Goal: Obtain resource: Download file/media

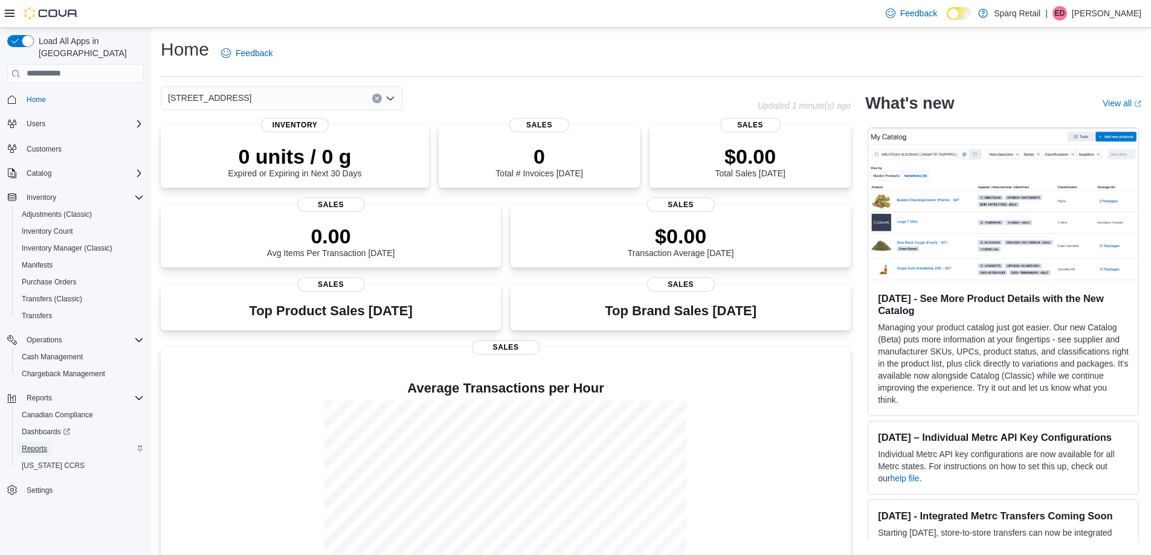
click at [40, 444] on span "Reports" at bounding box center [34, 449] width 25 height 10
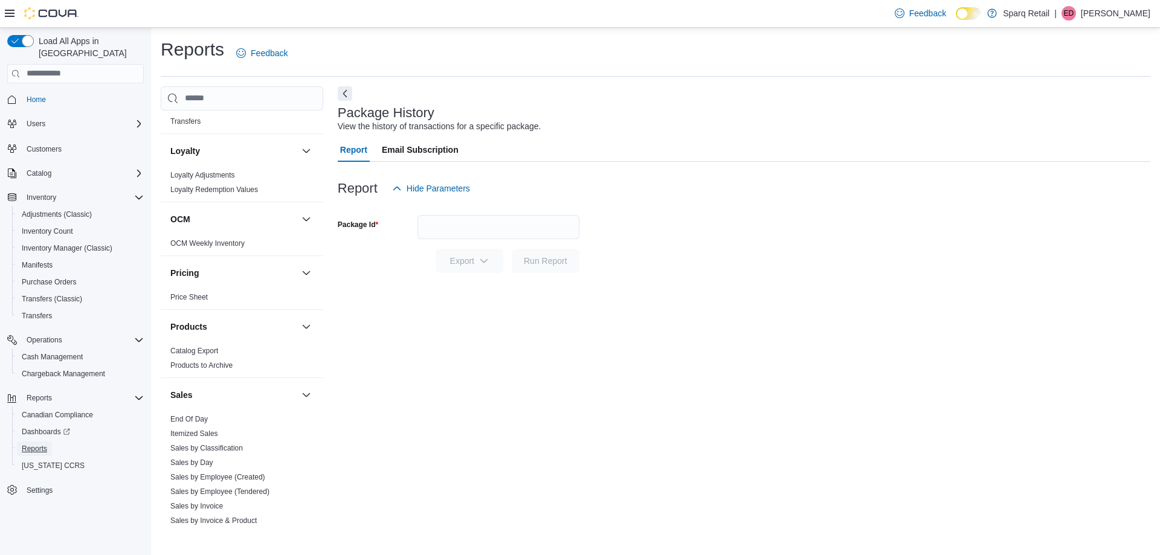
scroll to position [483, 0]
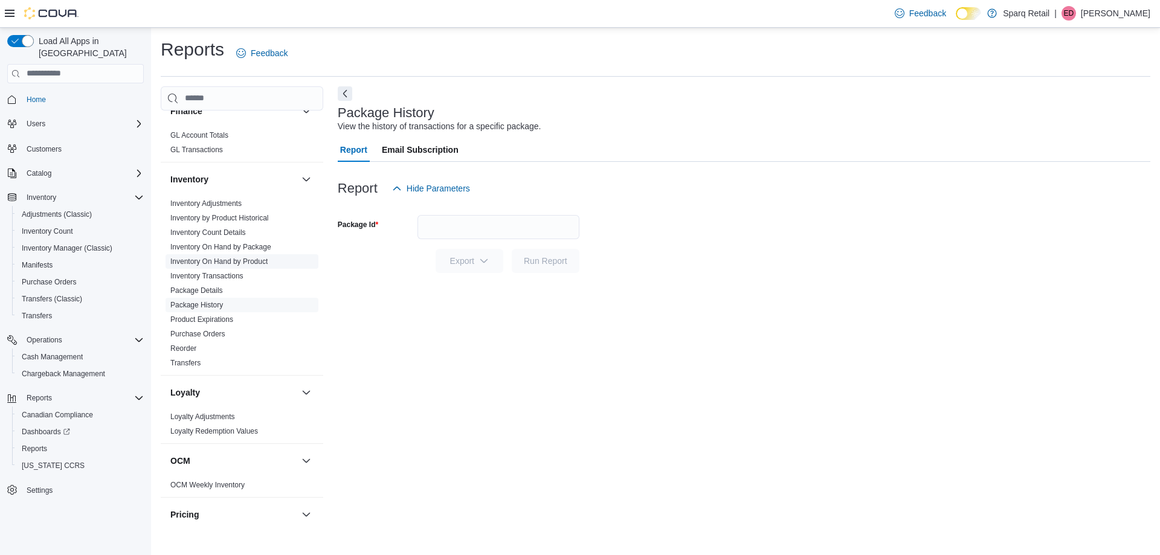
click at [224, 257] on link "Inventory On Hand by Product" at bounding box center [218, 261] width 97 height 8
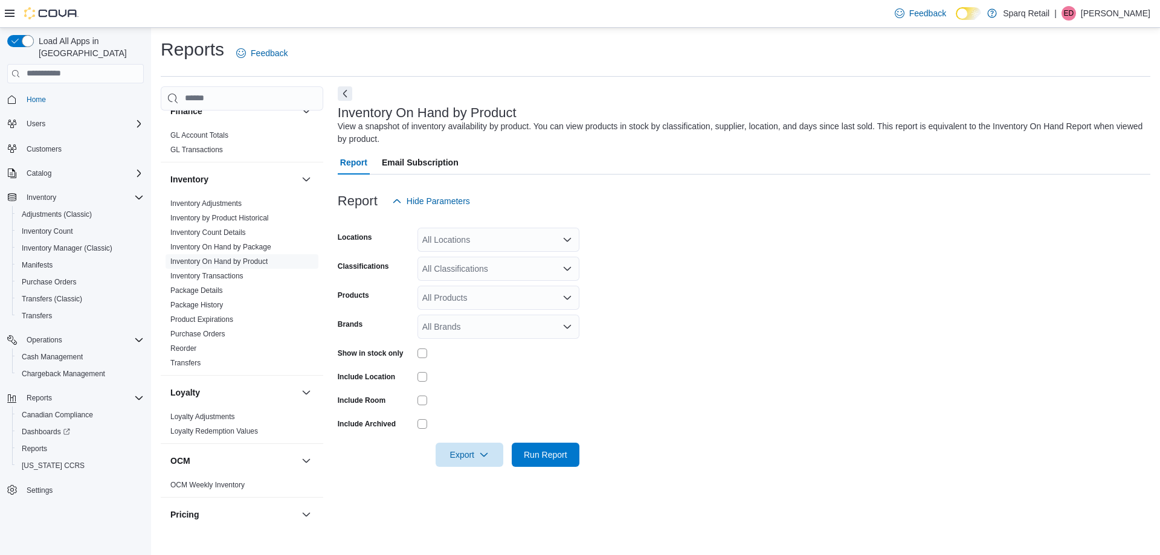
click at [455, 239] on div "All Locations" at bounding box center [498, 240] width 162 height 24
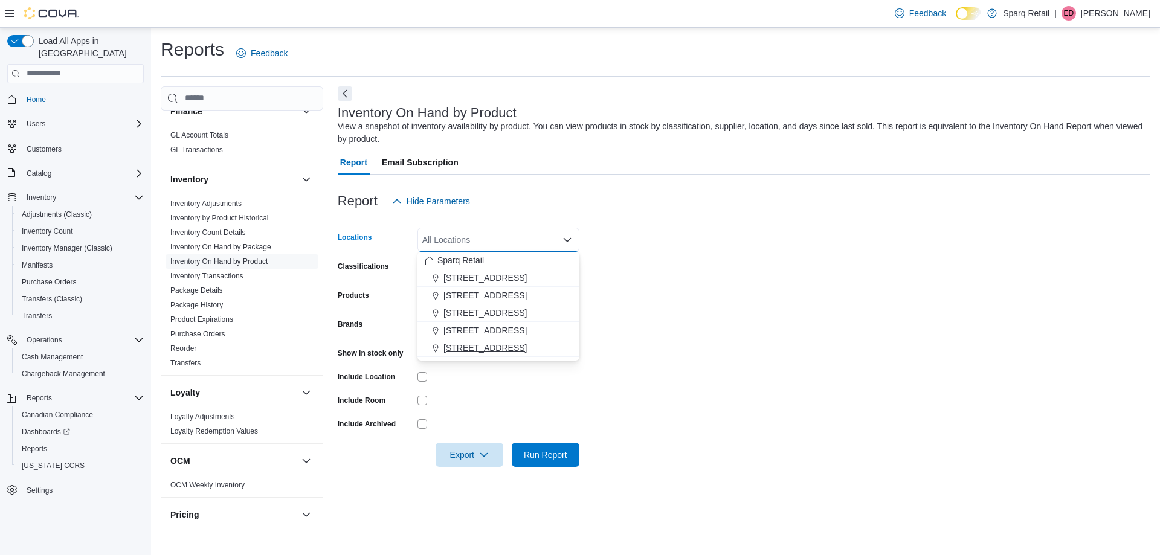
click at [484, 350] on span "[STREET_ADDRESS]" at bounding box center [484, 348] width 83 height 12
click at [636, 280] on form "Locations [STREET_ADDRESS] Combo box. Selected. 4-861 Lansdowne [GEOGRAPHIC_DAT…" at bounding box center [744, 340] width 812 height 254
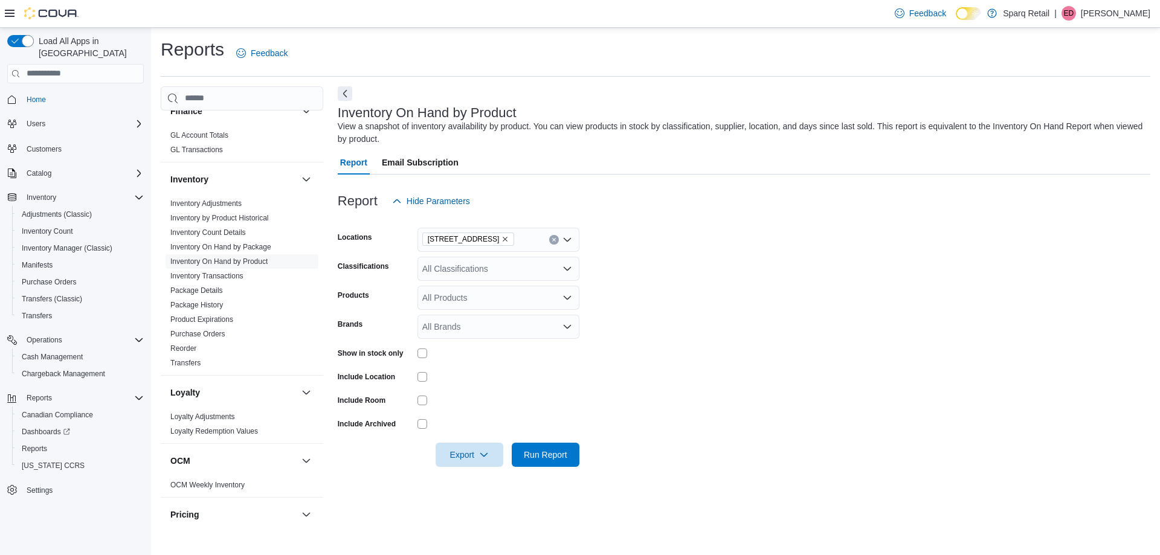
click at [502, 277] on div "All Classifications" at bounding box center [498, 269] width 162 height 24
click at [479, 341] on div "Edibles" at bounding box center [498, 342] width 147 height 12
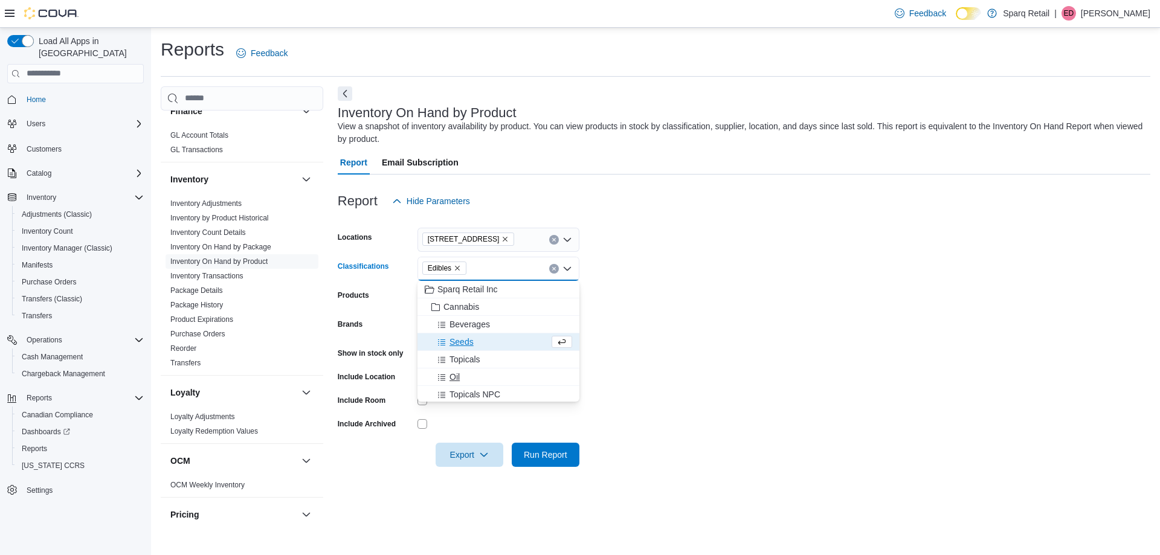
scroll to position [60, 0]
click at [468, 372] on span "Pre-Roll" at bounding box center [464, 369] width 31 height 12
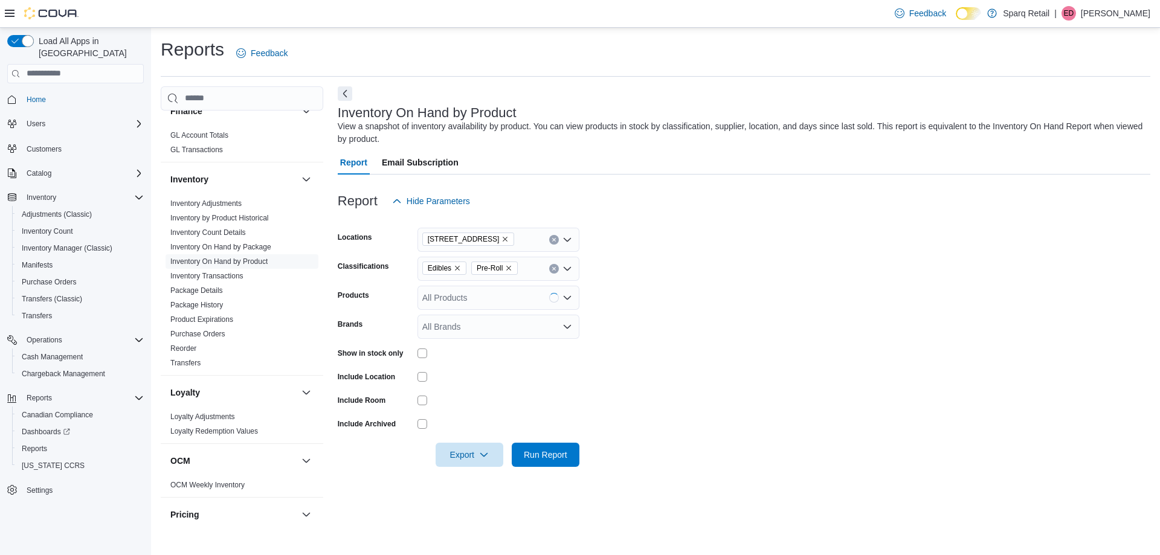
click at [669, 319] on form "Locations [STREET_ADDRESS] Classifications Edibles Pre-Roll Products All Produc…" at bounding box center [744, 340] width 812 height 254
click at [471, 459] on span "Export" at bounding box center [469, 454] width 53 height 24
click at [462, 481] on span "Export to Excel" at bounding box center [471, 479] width 54 height 10
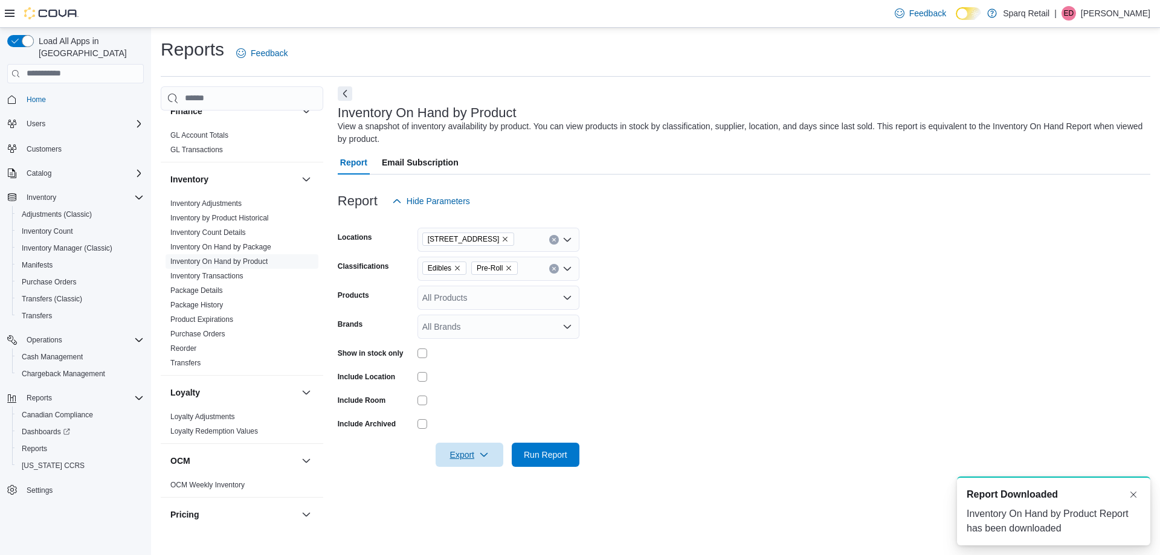
scroll to position [0, 0]
